Goal: Check status

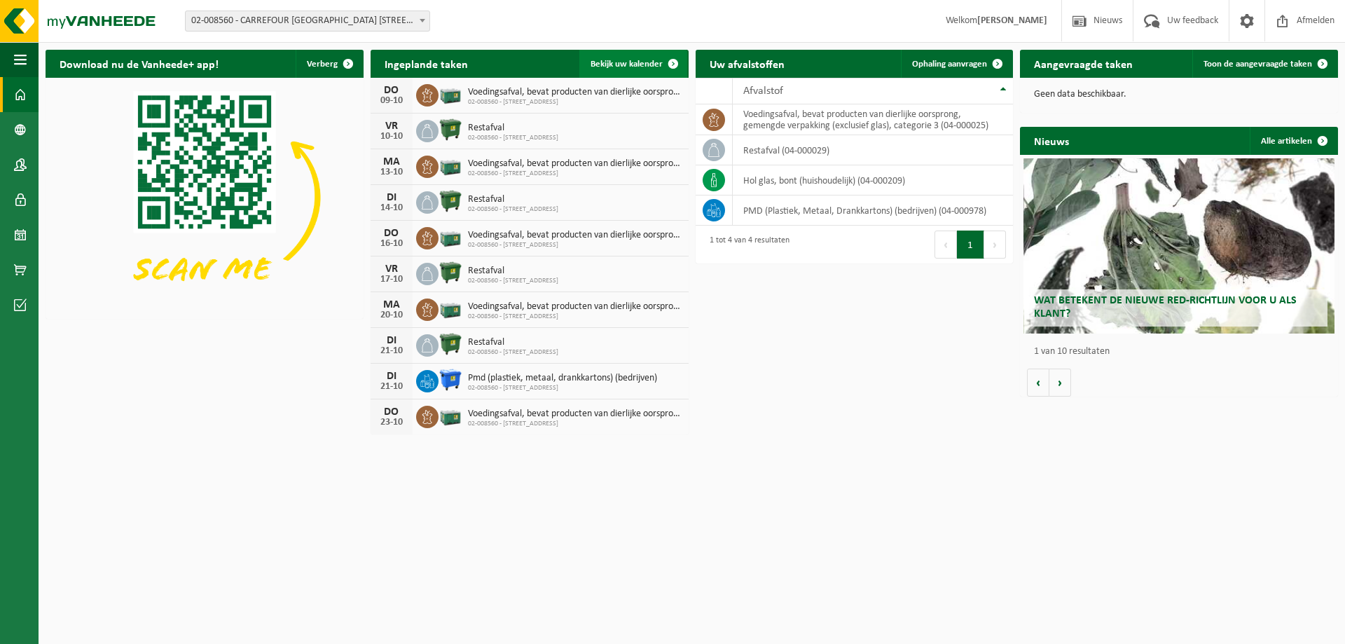
click at [671, 60] on span at bounding box center [673, 64] width 28 height 28
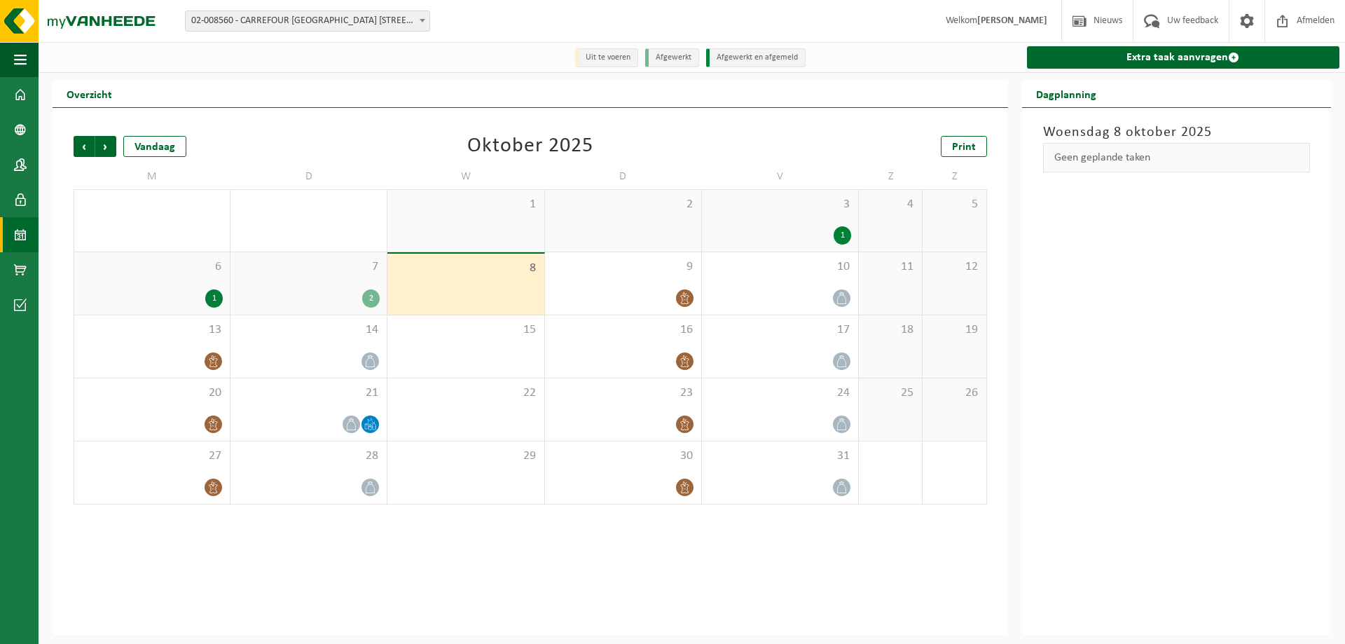
click at [359, 294] on div "2" at bounding box center [308, 298] width 142 height 18
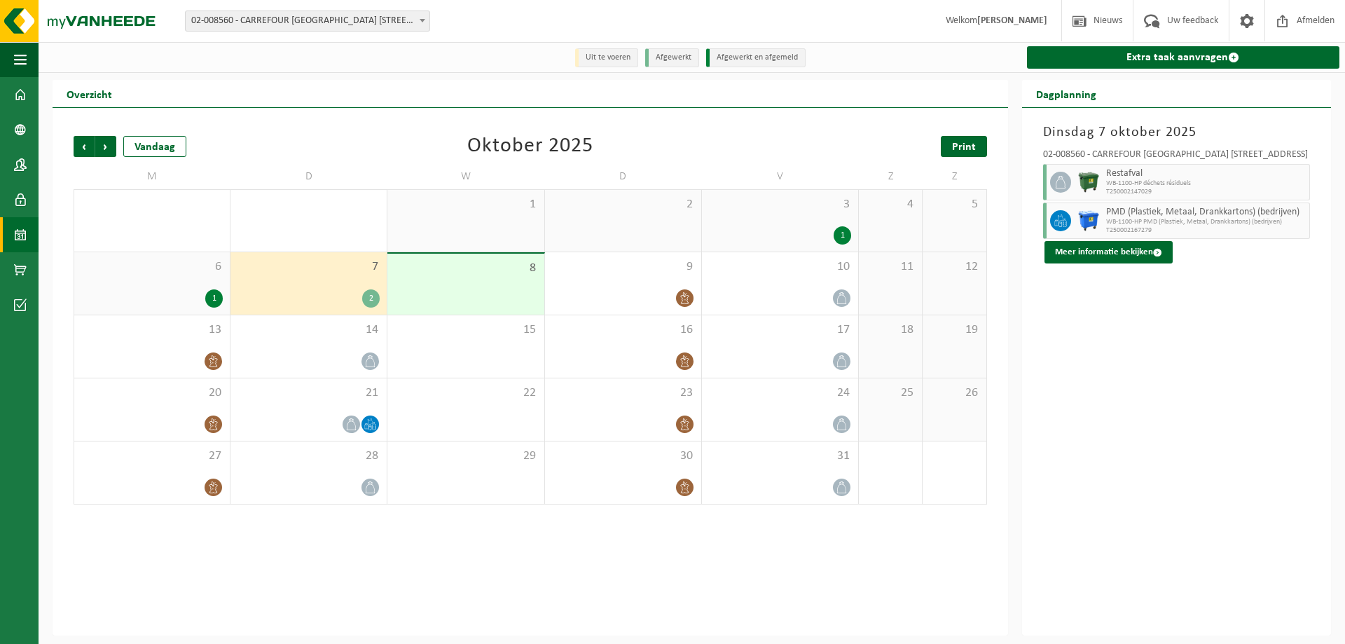
click at [961, 149] on span "Print" at bounding box center [964, 147] width 24 height 11
